Goal: Task Accomplishment & Management: Use online tool/utility

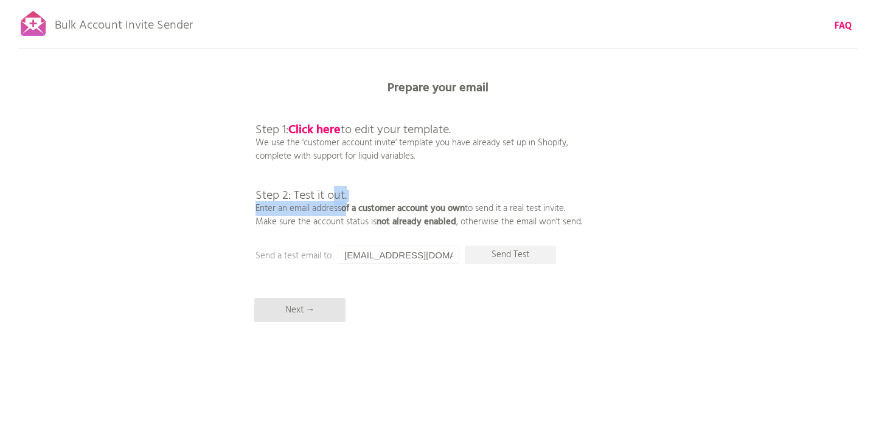
drag, startPoint x: 332, startPoint y: 187, endPoint x: 347, endPoint y: 212, distance: 28.4
click at [347, 212] on p "Step 1: Click here to edit your template. We use the 'customer account invite' …" at bounding box center [418, 162] width 327 height 131
click at [347, 212] on b "of a customer account you own" at bounding box center [402, 208] width 123 height 15
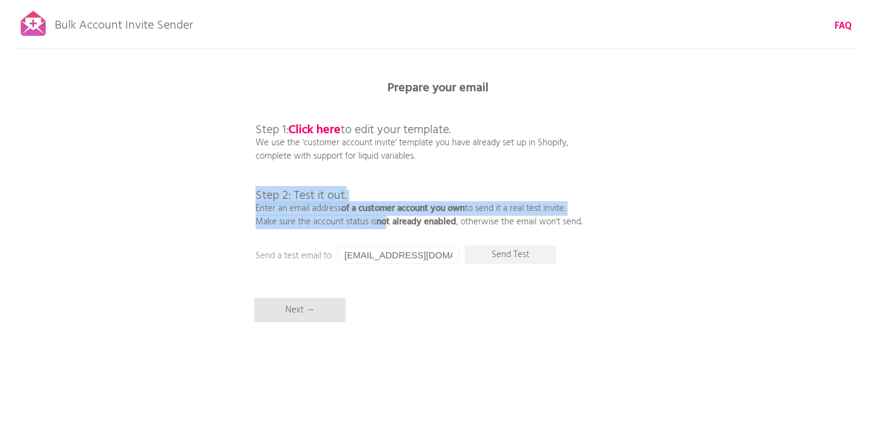
drag, startPoint x: 387, startPoint y: 201, endPoint x: 387, endPoint y: 224, distance: 22.5
click at [387, 224] on p "Step 1: Click here to edit your template. We use the 'customer account invite' …" at bounding box center [418, 162] width 327 height 131
click at [387, 224] on b "not already enabled" at bounding box center [416, 222] width 80 height 15
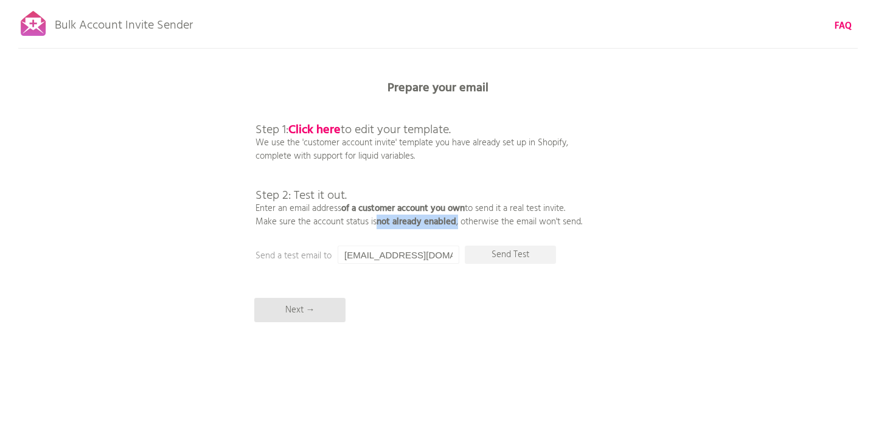
drag, startPoint x: 378, startPoint y: 224, endPoint x: 459, endPoint y: 223, distance: 80.9
click at [459, 223] on p "Step 1: Click here to edit your template. We use the 'customer account invite' …" at bounding box center [418, 162] width 327 height 131
click at [328, 128] on b "Click here" at bounding box center [314, 129] width 52 height 19
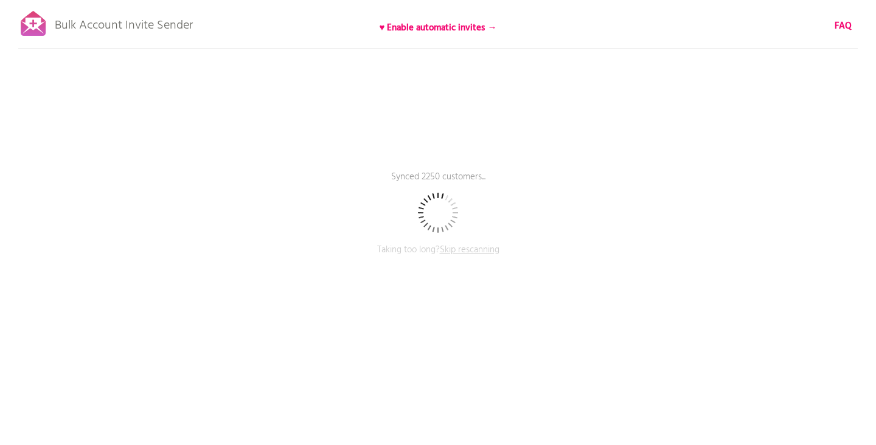
click at [457, 249] on span "Skip rescanning" at bounding box center [470, 250] width 60 height 15
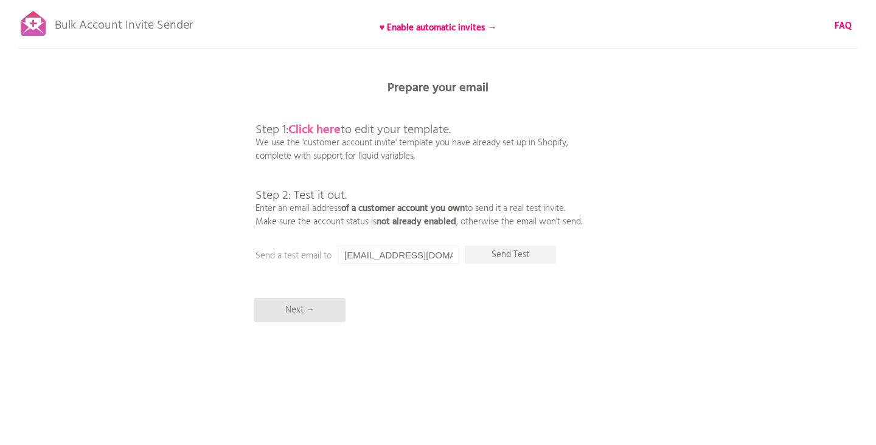
click at [322, 131] on b "Click here" at bounding box center [314, 129] width 52 height 19
